Goal: Information Seeking & Learning: Compare options

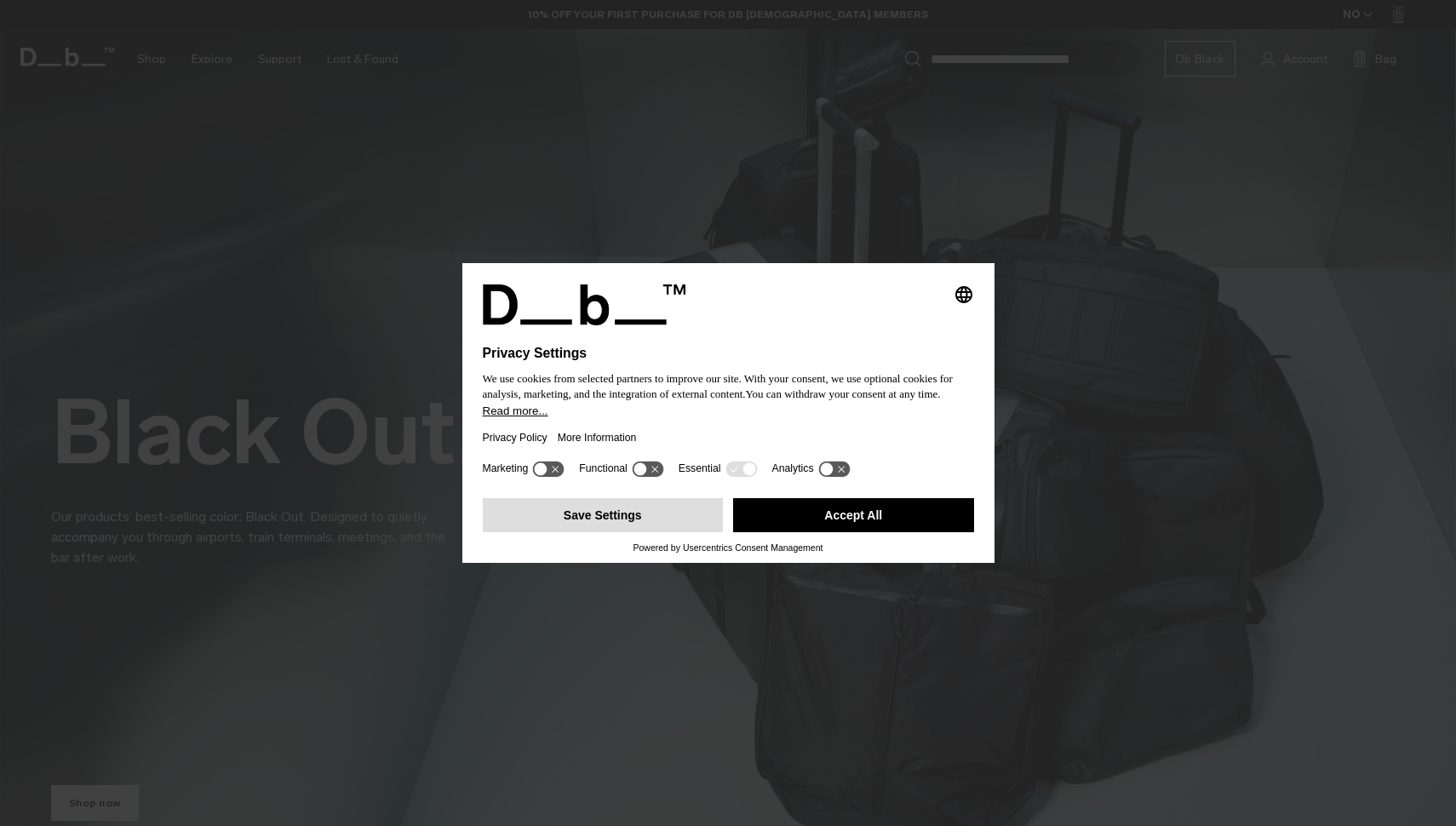
click at [658, 516] on button "Save Settings" at bounding box center [603, 515] width 242 height 34
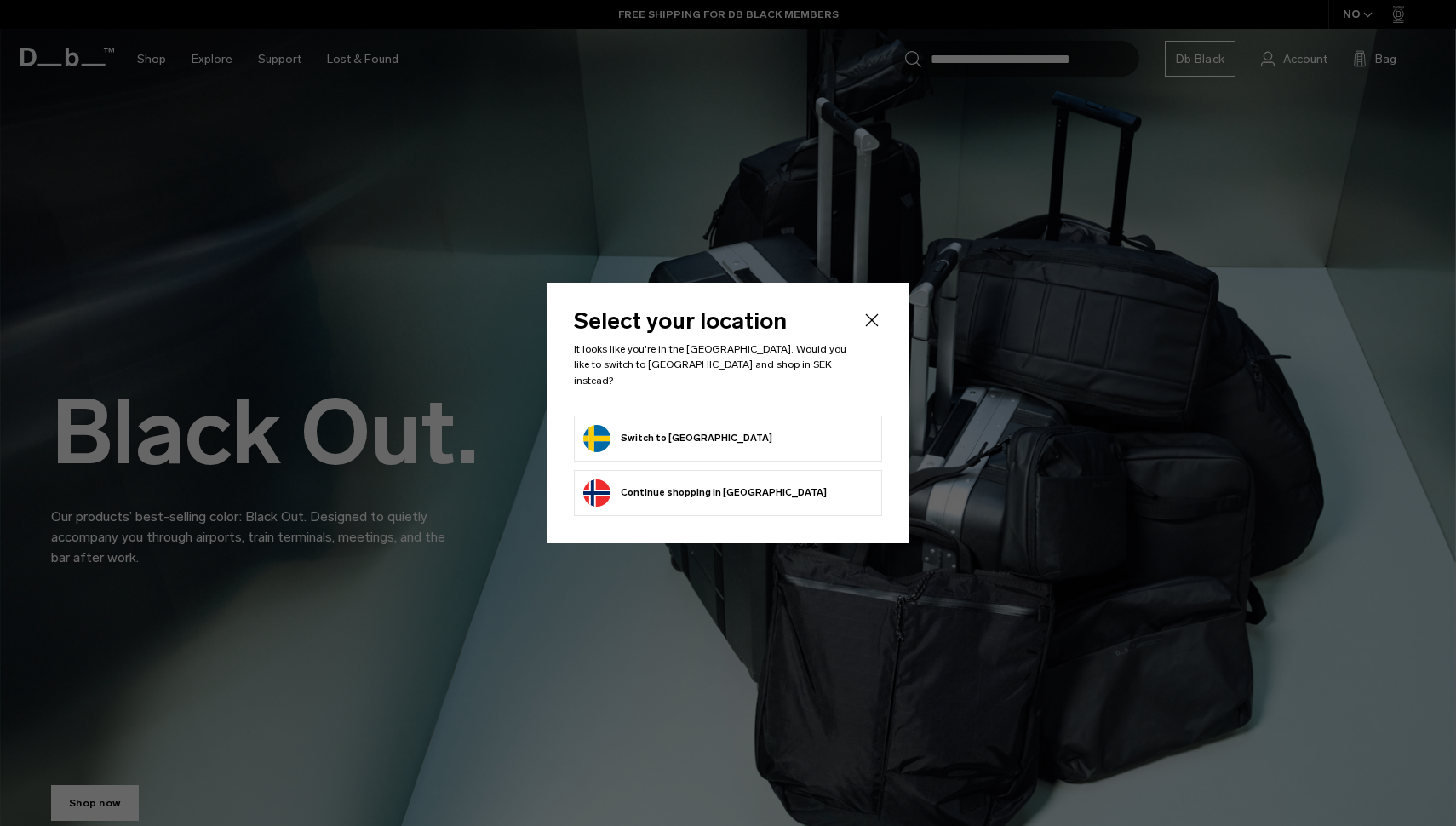
click at [788, 428] on form "Switch to [GEOGRAPHIC_DATA]" at bounding box center [728, 439] width 290 height 28
click at [637, 429] on button "Switch to [GEOGRAPHIC_DATA]" at bounding box center [678, 439] width 189 height 28
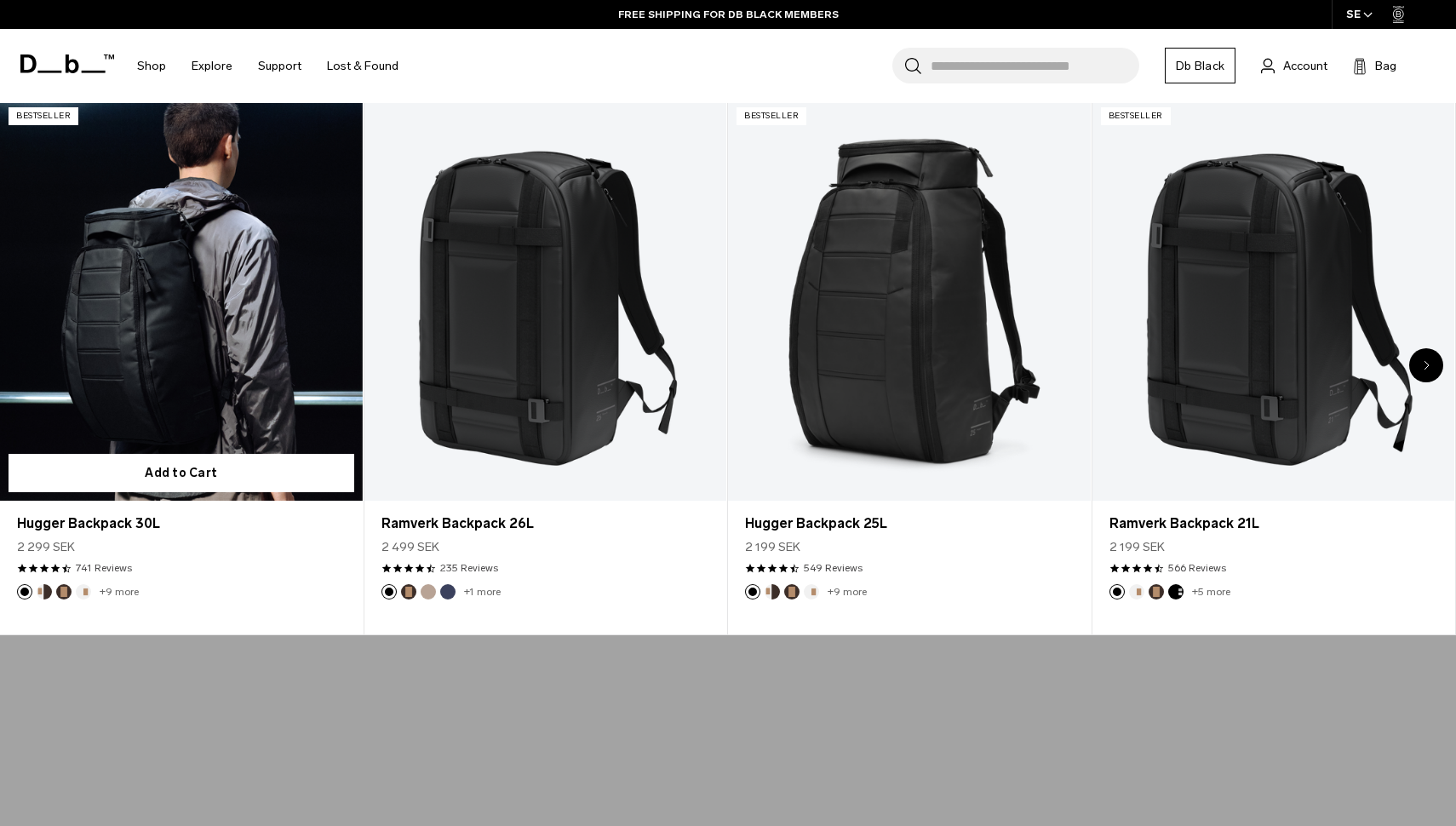
scroll to position [777, 0]
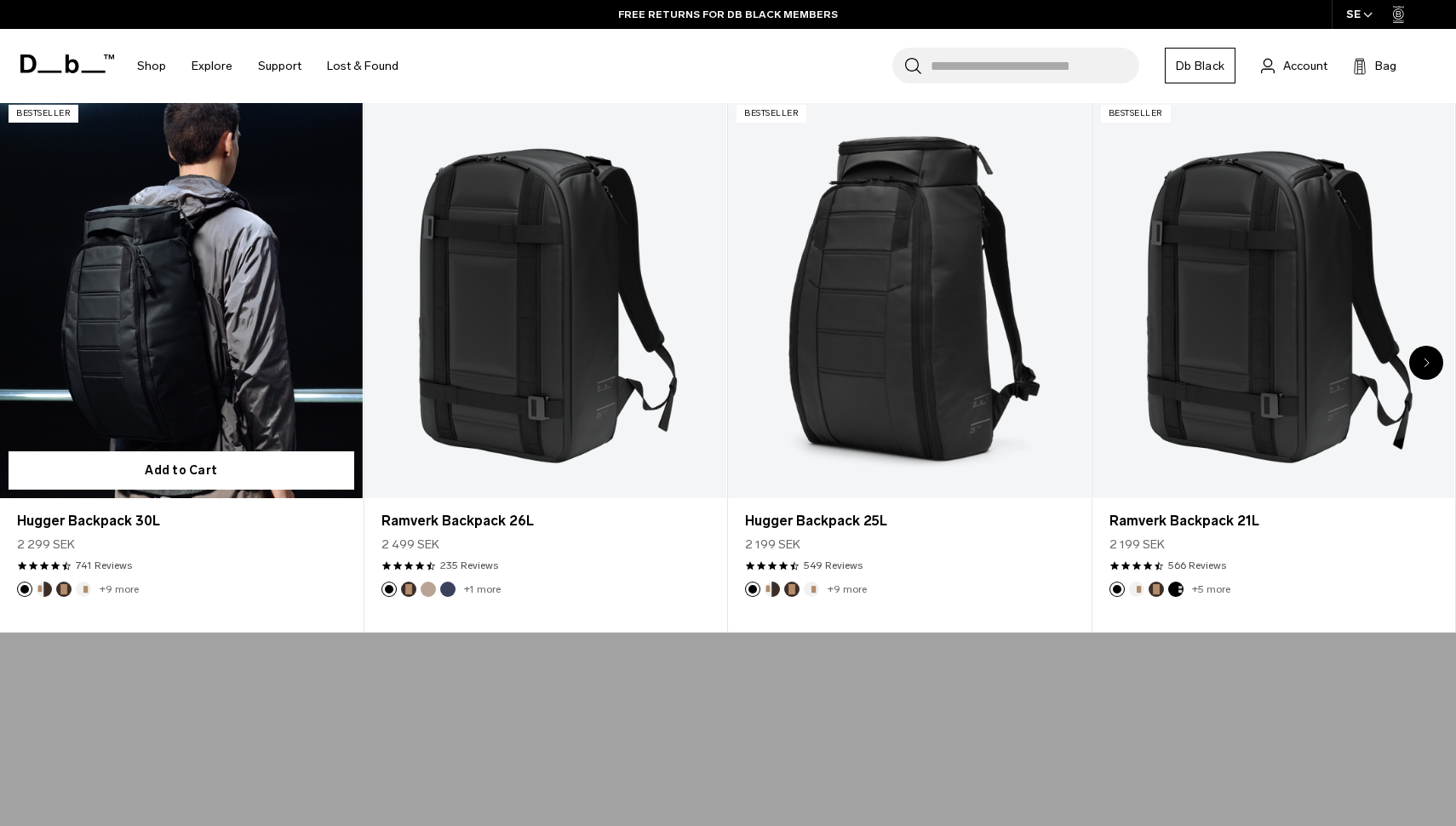
click at [65, 584] on button "Espresso" at bounding box center [64, 589] width 16 height 16
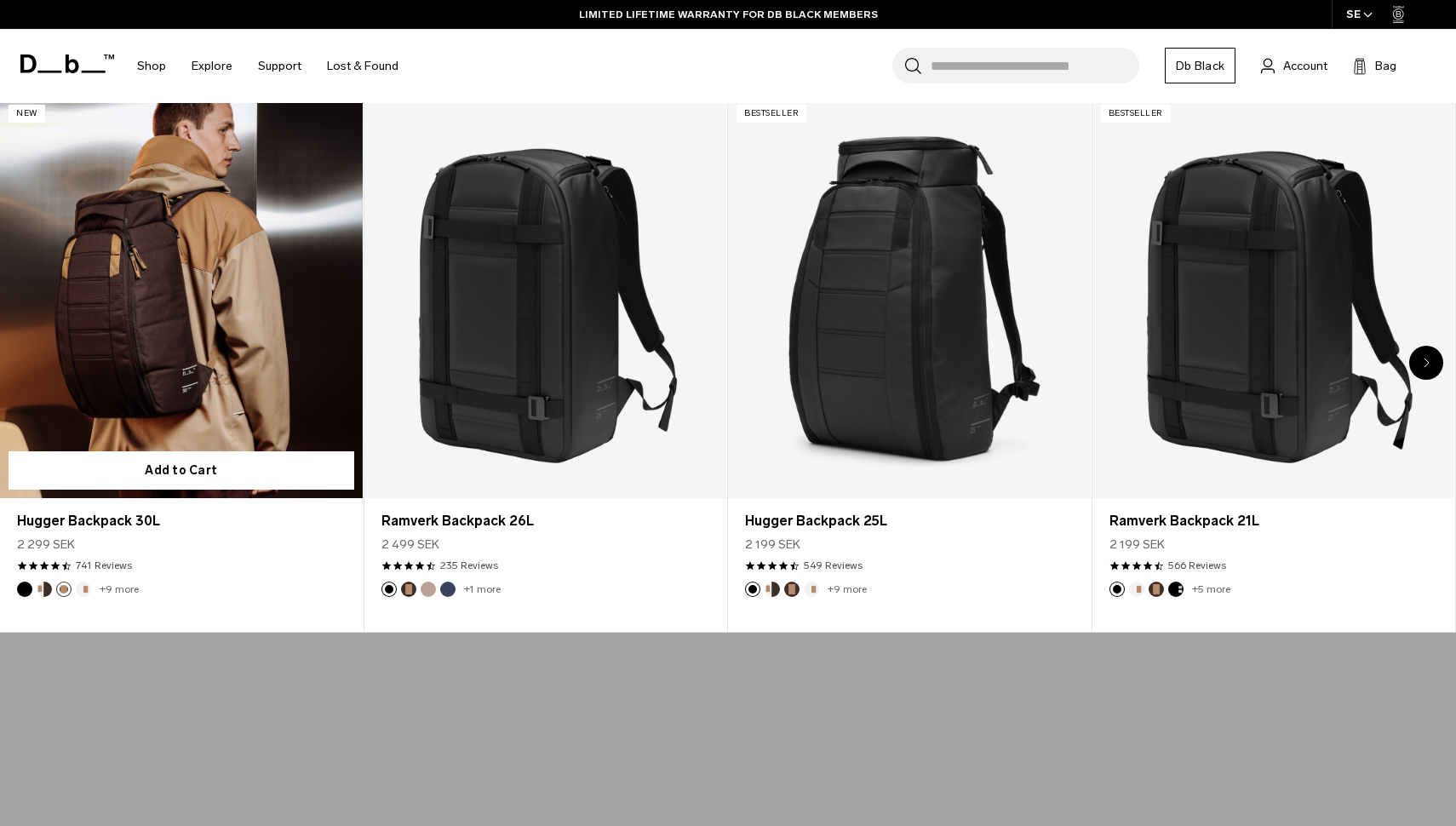
click at [37, 587] on button "Cappuccino" at bounding box center [44, 589] width 16 height 16
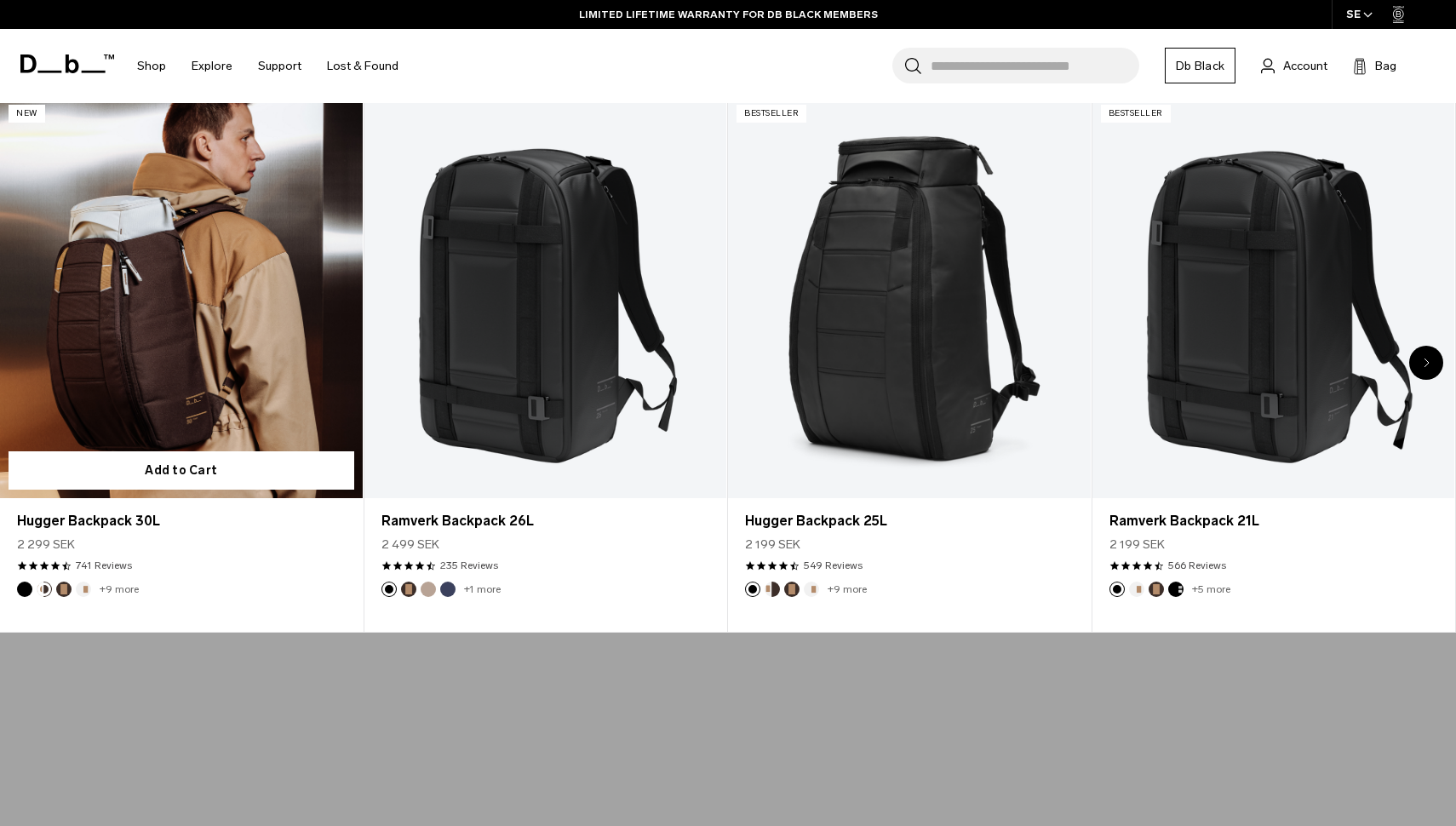
click at [7, 593] on footer "+9 more" at bounding box center [181, 589] width 363 height 16
click at [25, 591] on button "Black Out" at bounding box center [25, 589] width 16 height 16
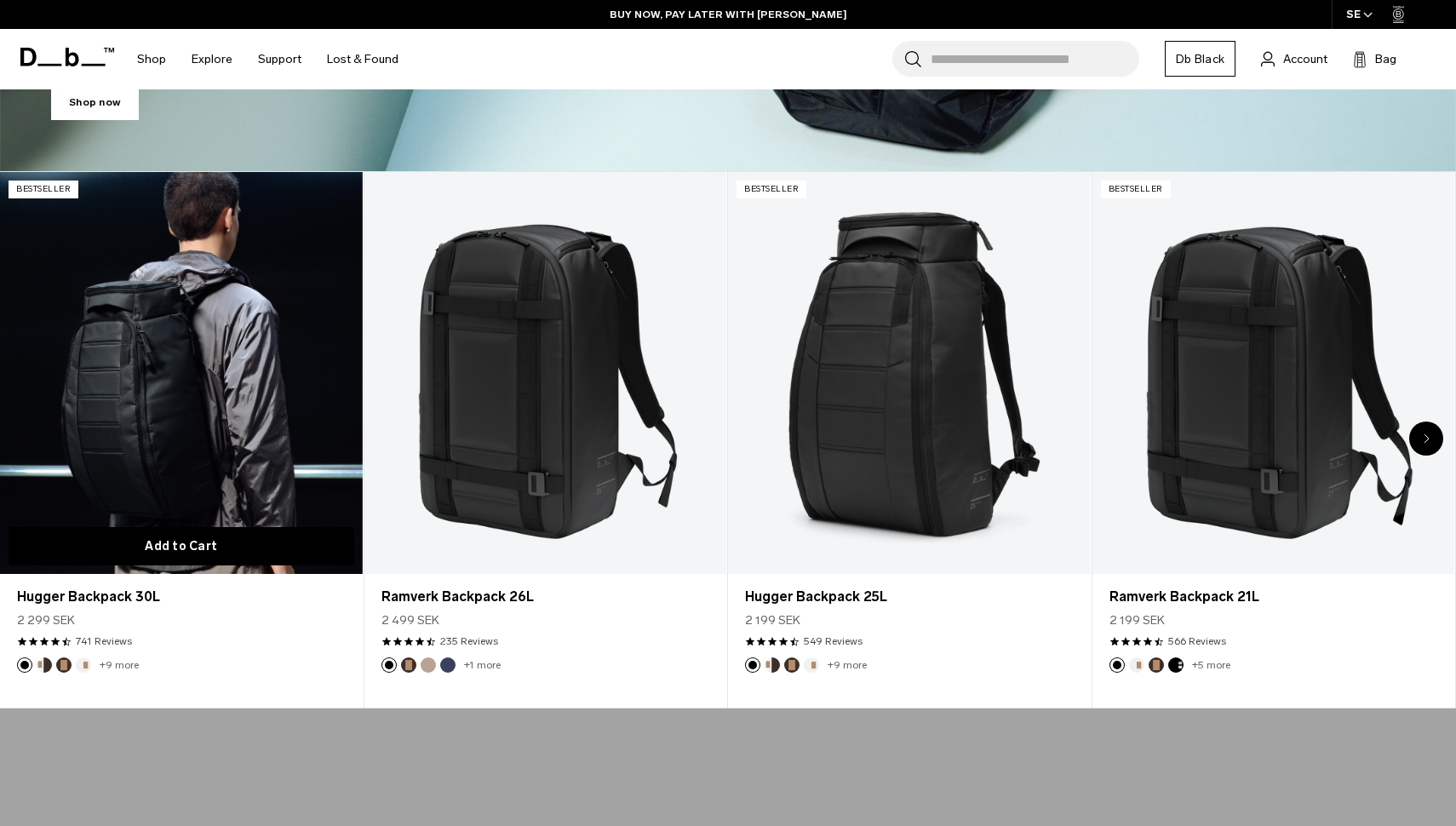
scroll to position [699, 0]
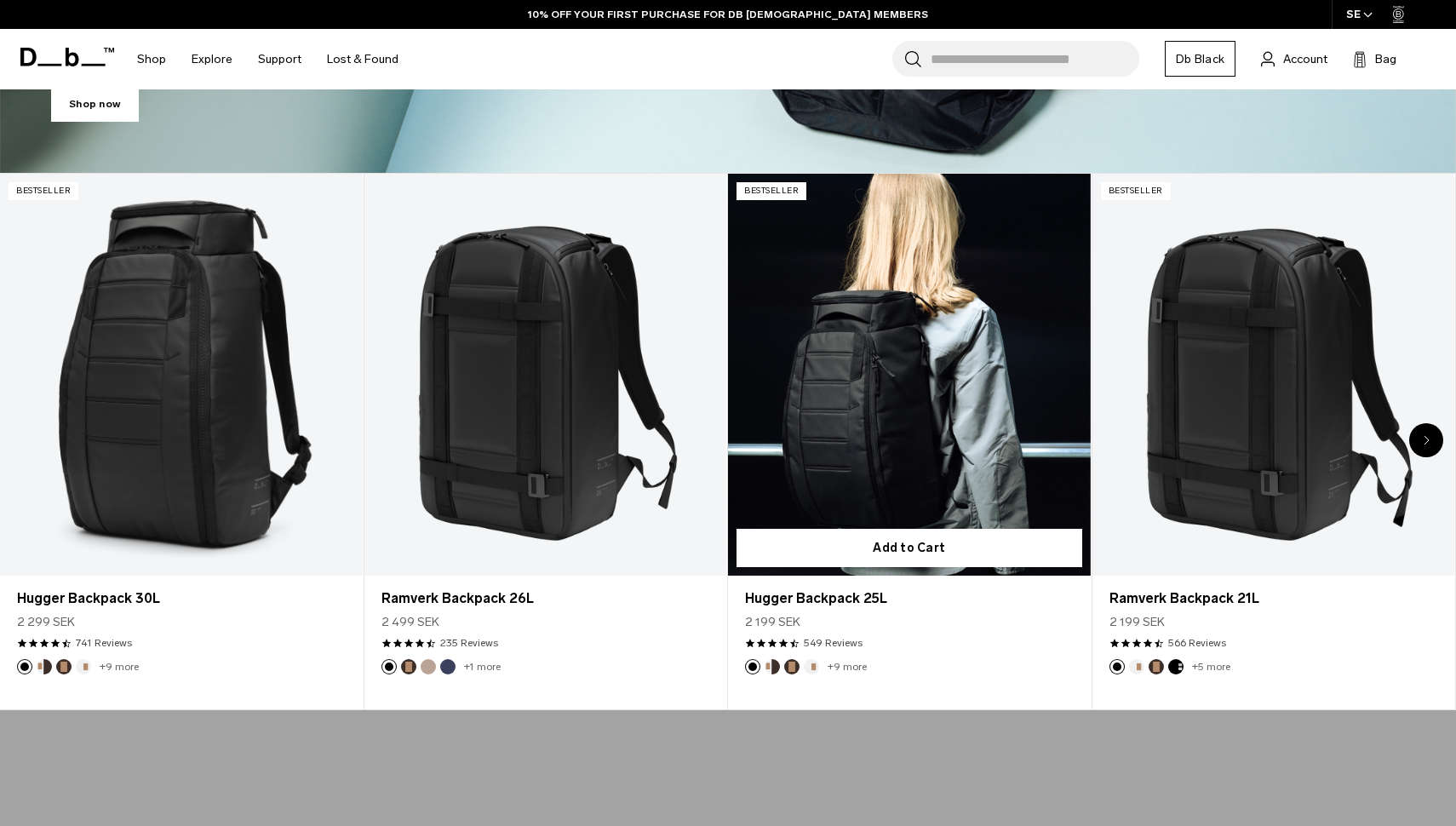
click at [861, 383] on link "Hugger Backpack 25L" at bounding box center [910, 375] width 363 height 403
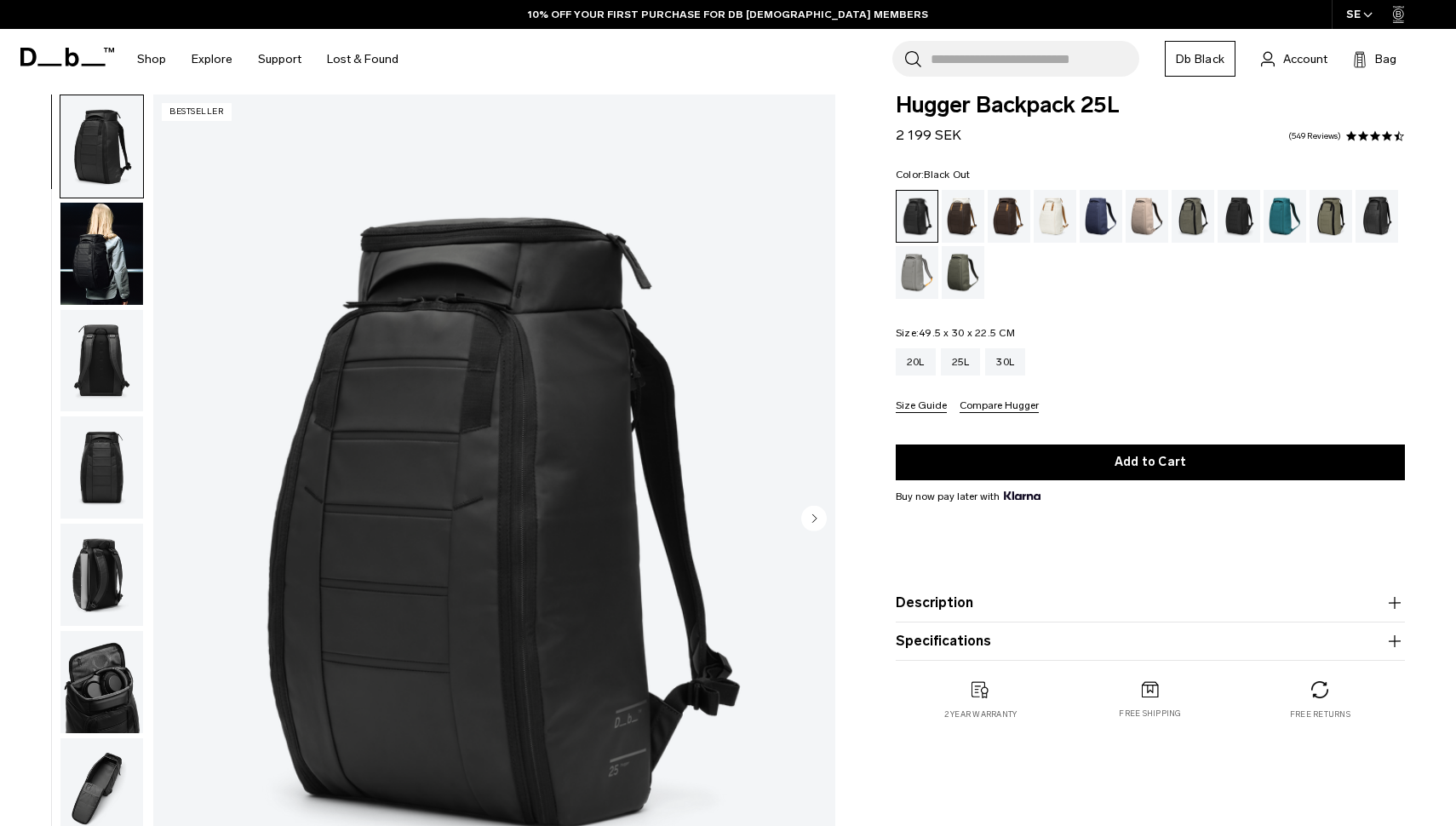
scroll to position [21, 0]
click at [963, 219] on div "Cappuccino" at bounding box center [964, 217] width 43 height 53
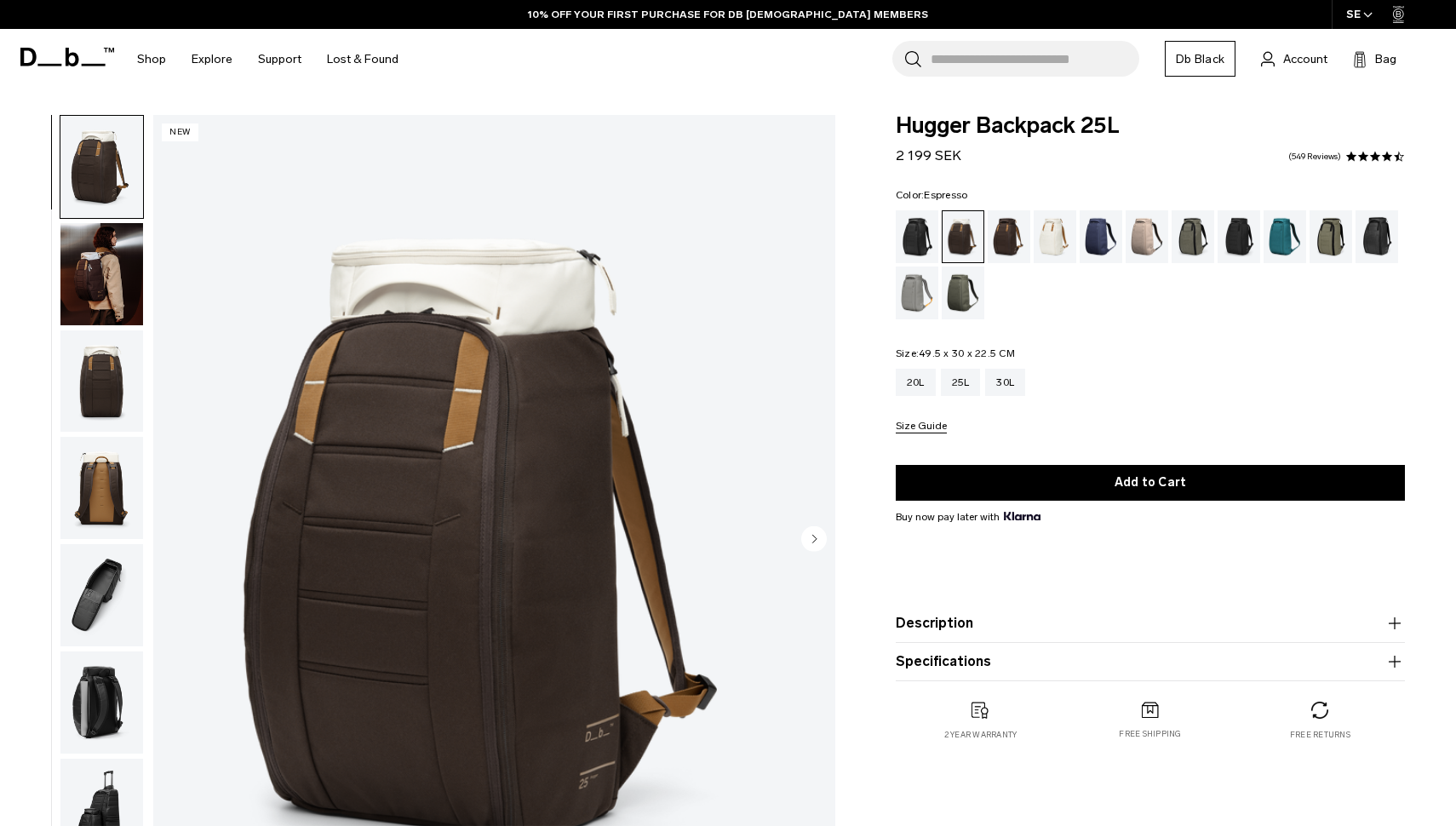
click at [1009, 235] on div "Espresso" at bounding box center [1009, 237] width 43 height 53
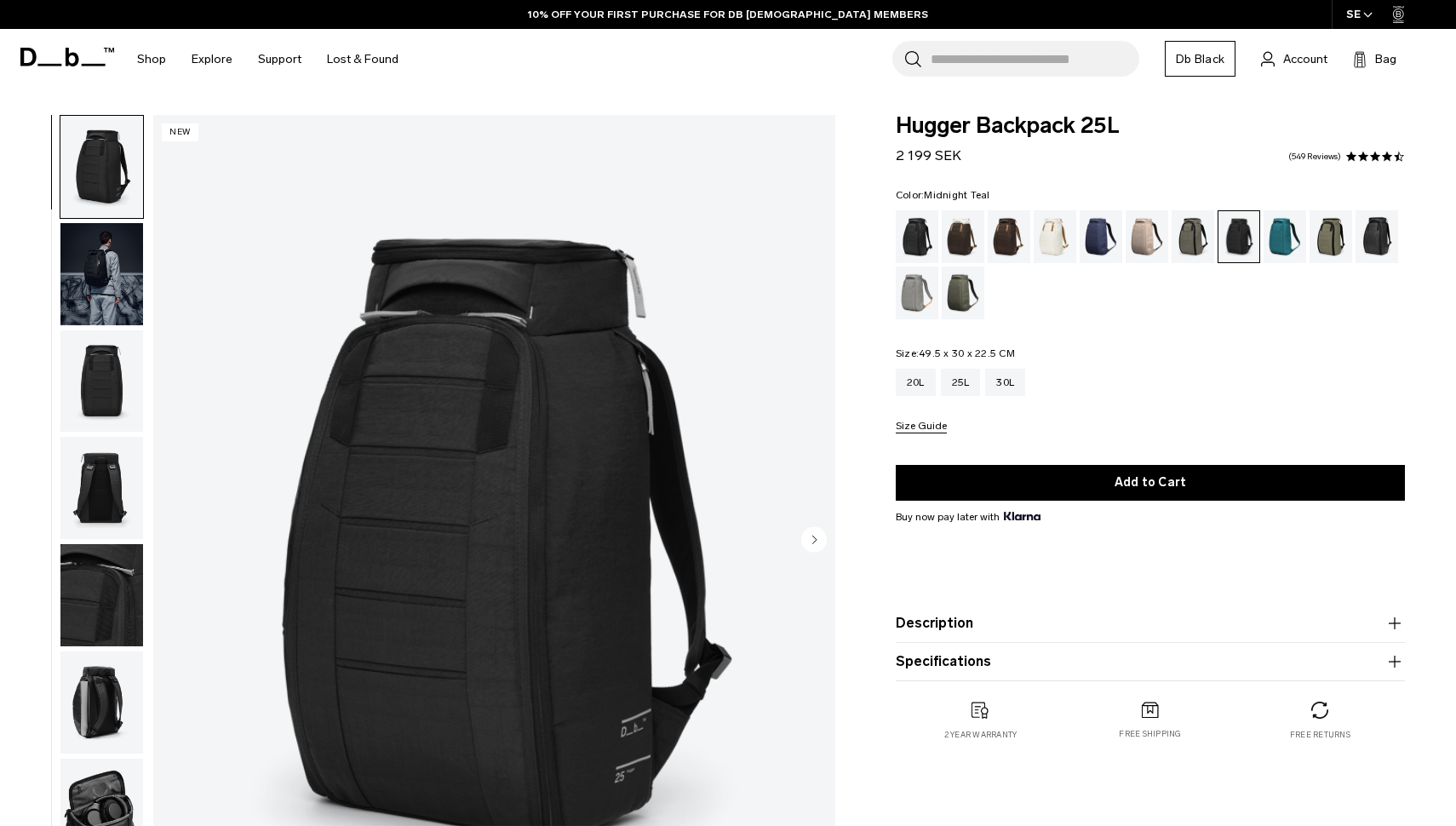
click at [1281, 250] on div "Midnight Teal" at bounding box center [1285, 237] width 43 height 53
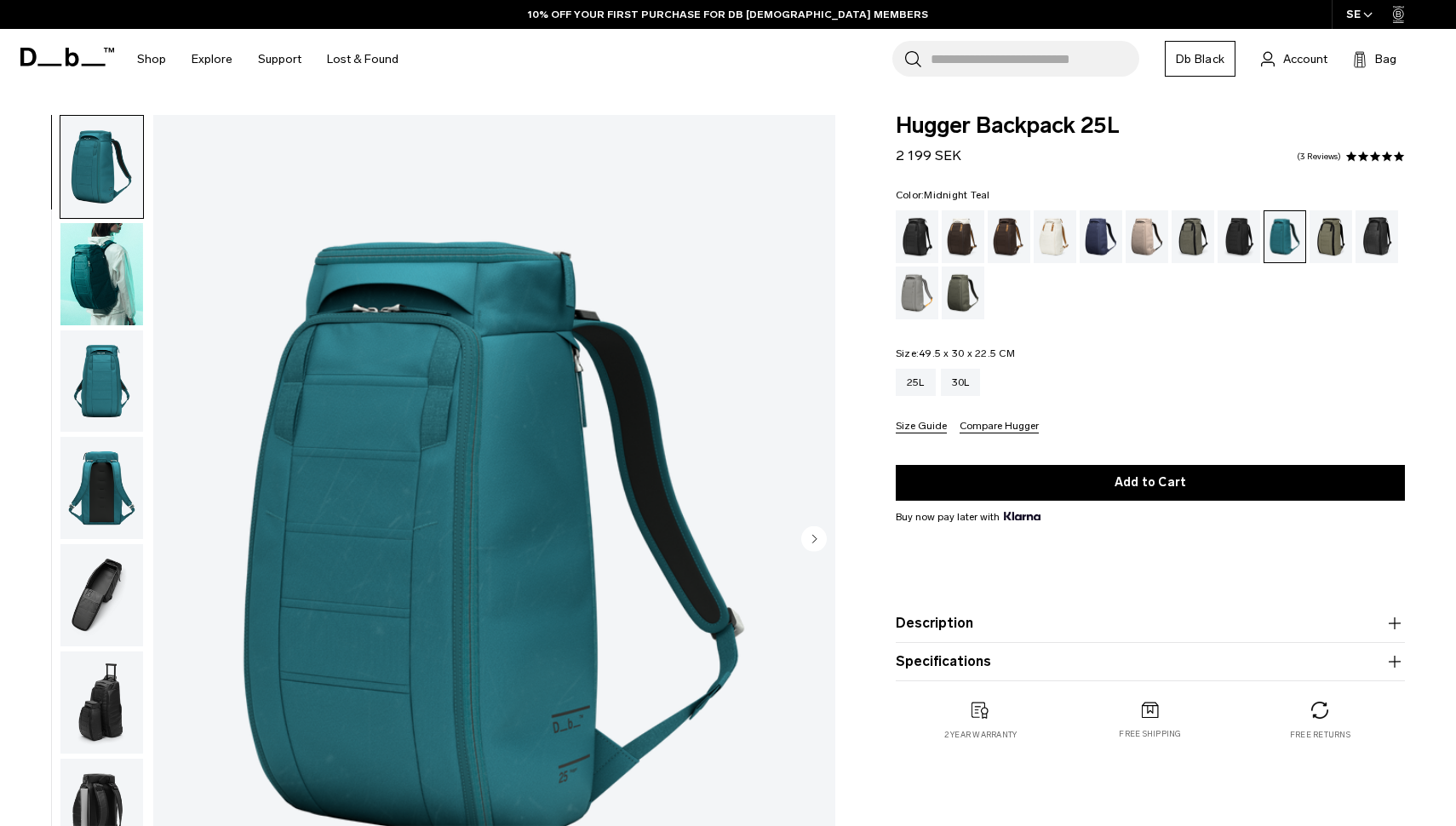
click at [1328, 241] on div "Mash Green" at bounding box center [1332, 237] width 43 height 53
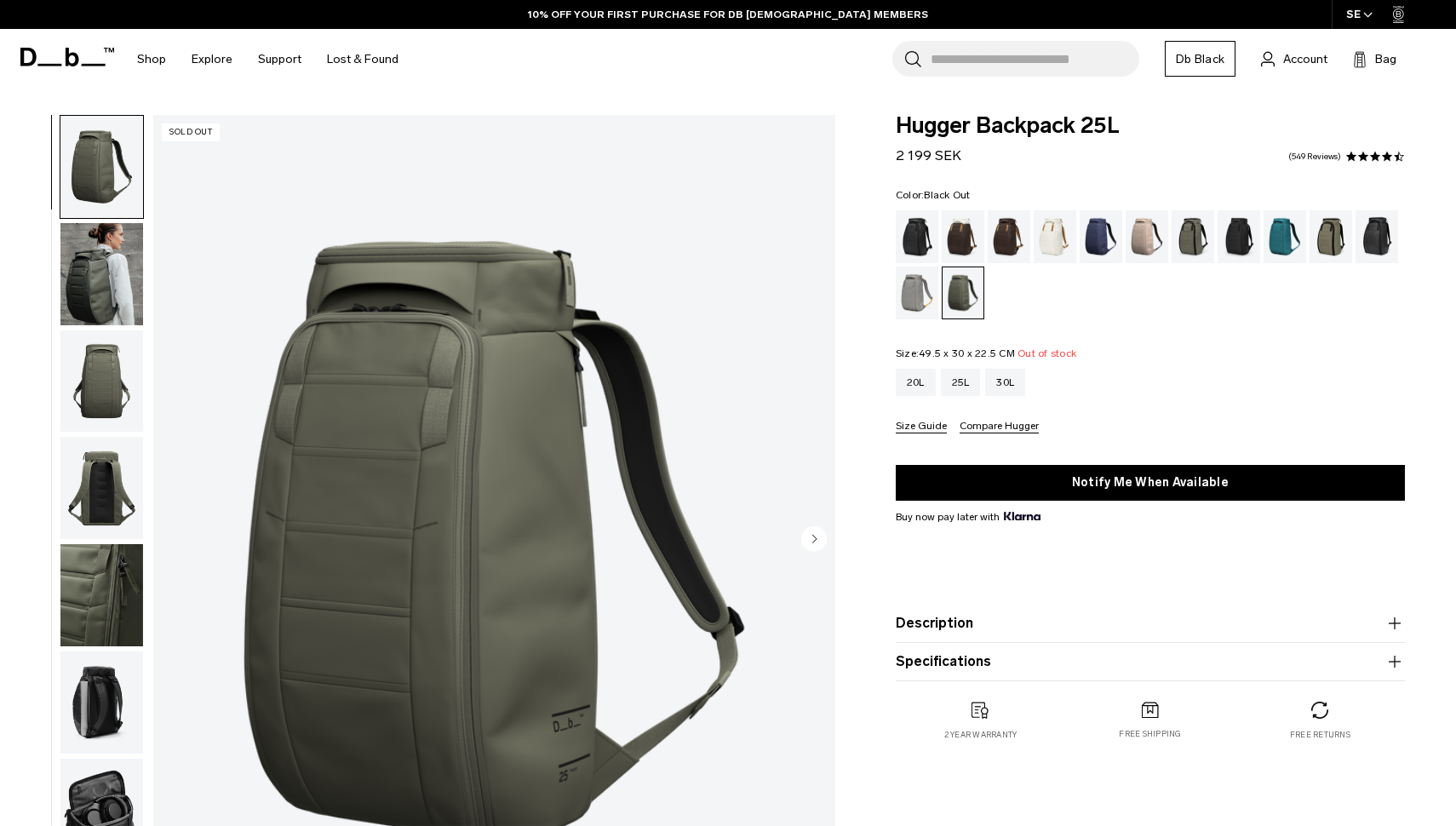
click at [912, 234] on div "Black Out" at bounding box center [918, 237] width 43 height 53
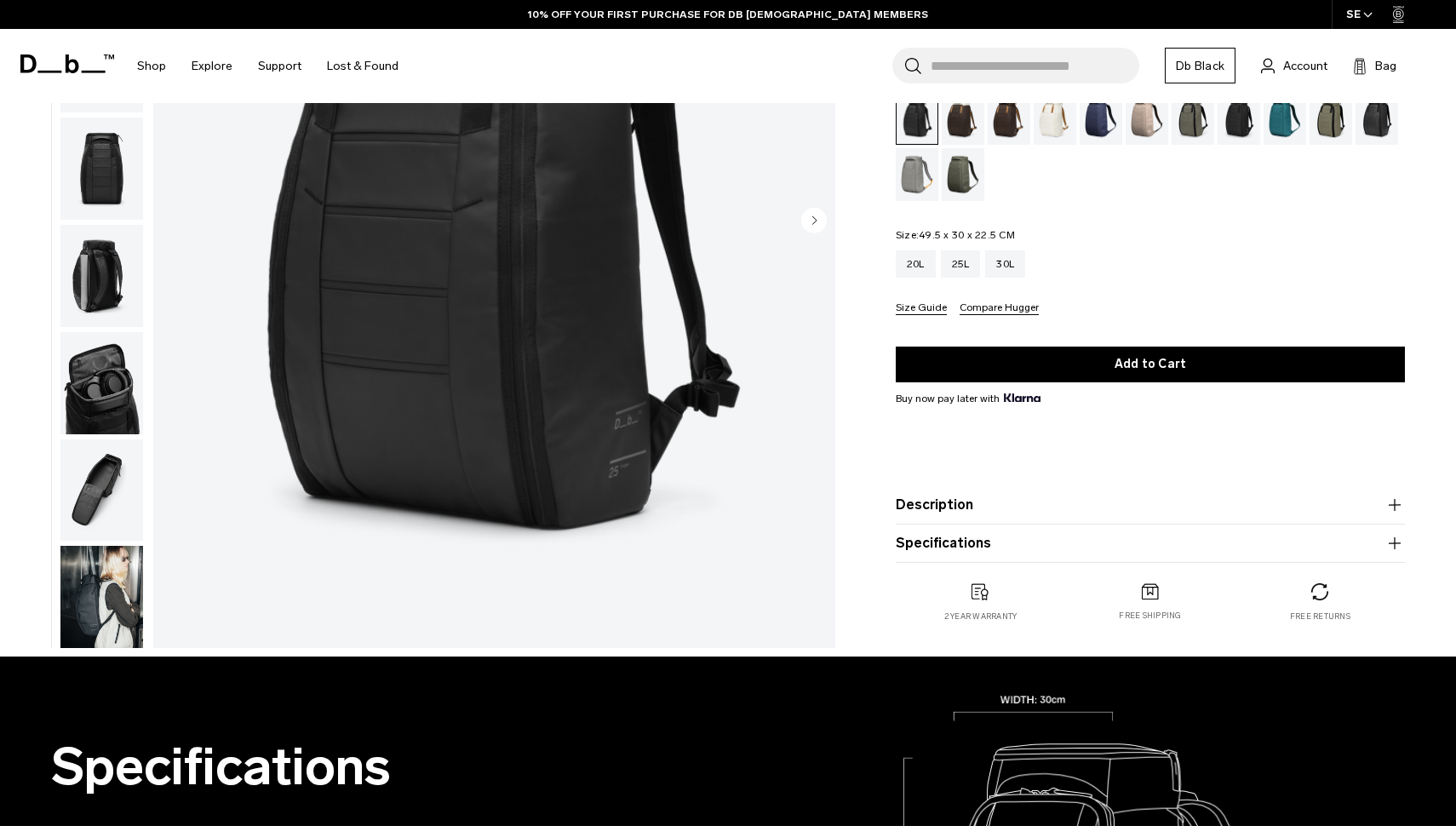
scroll to position [320, 0]
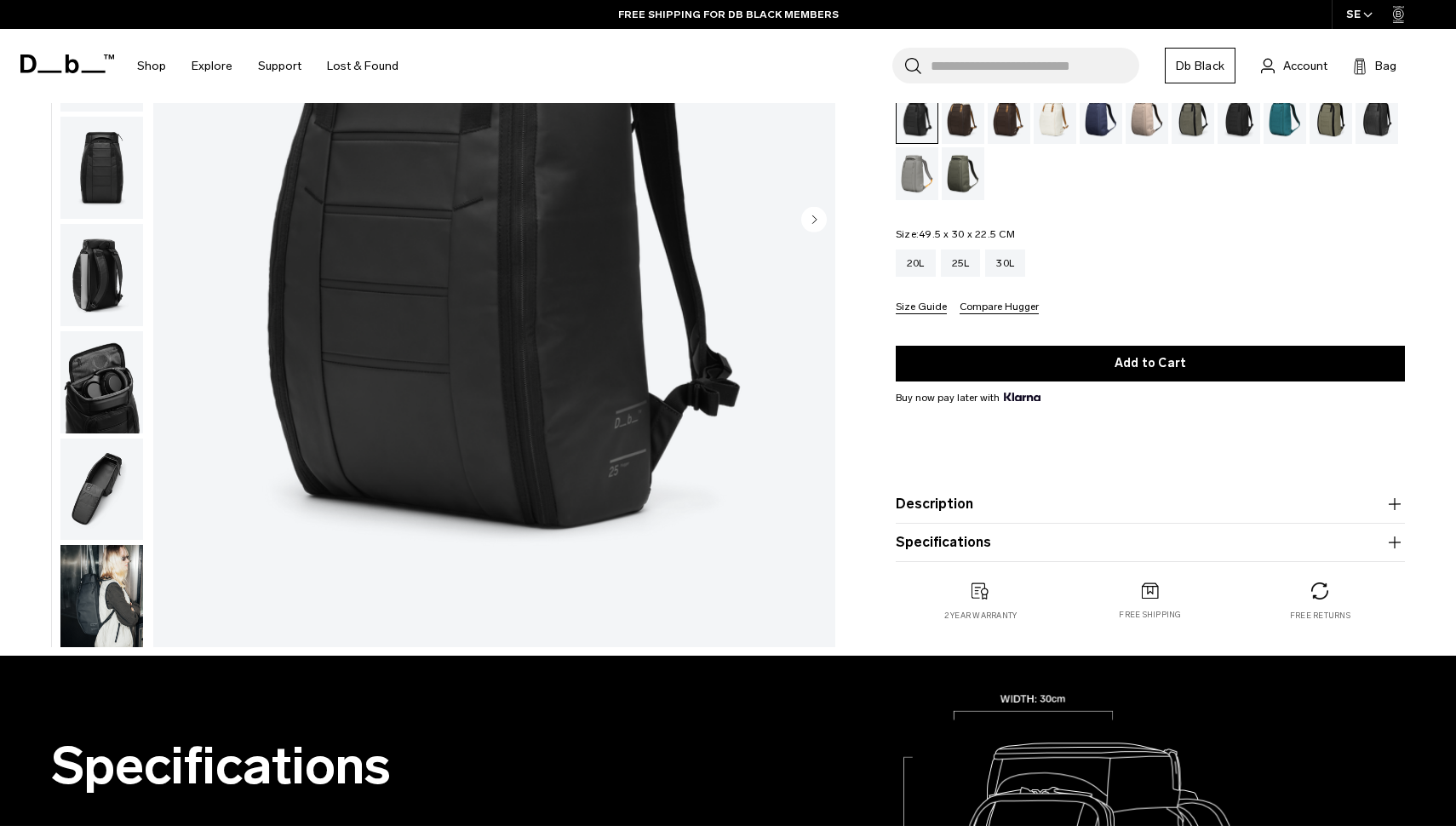
click at [948, 503] on button "Description" at bounding box center [1150, 504] width 510 height 21
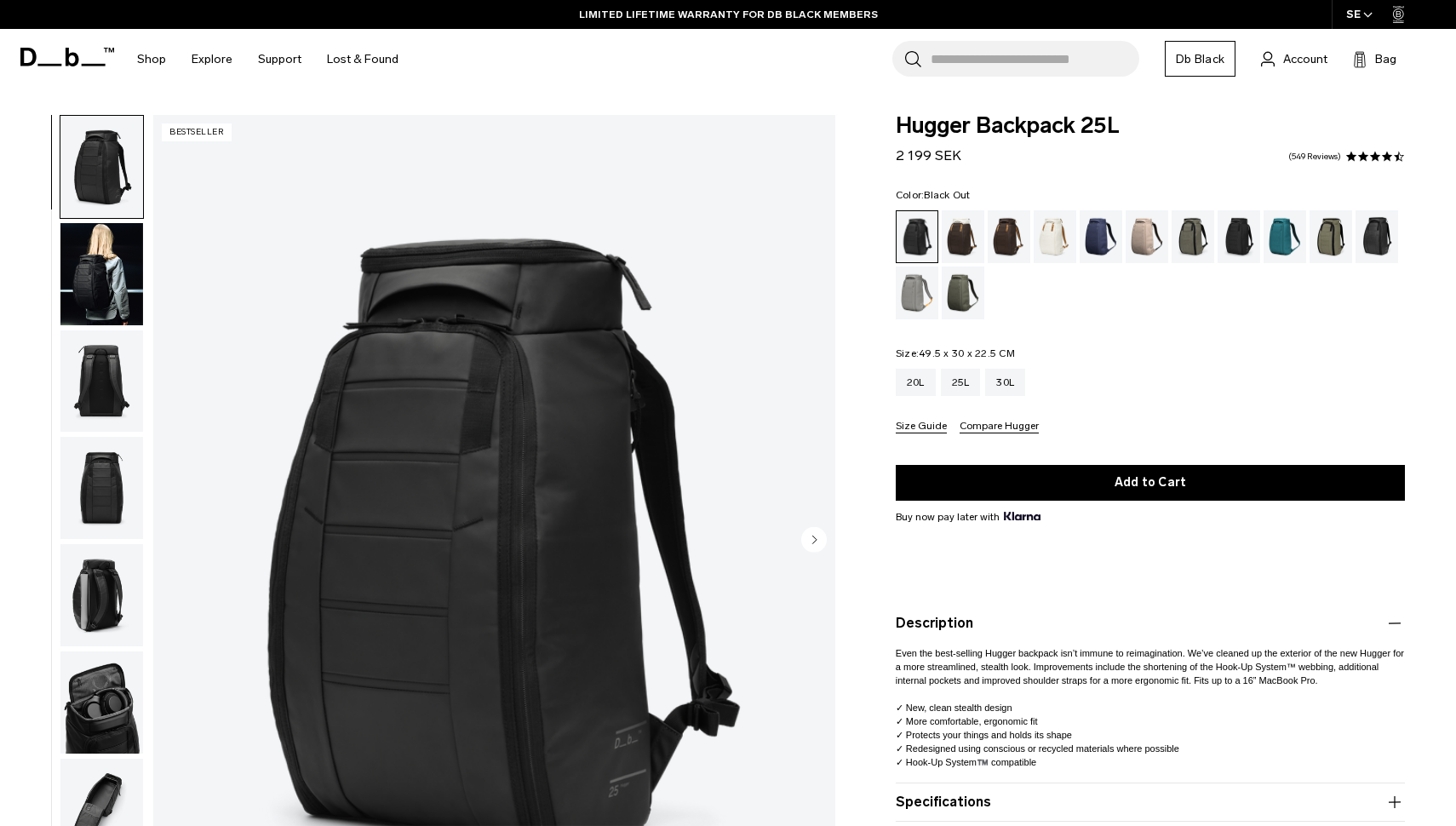
scroll to position [0, 0]
